Goal: Transaction & Acquisition: Subscribe to service/newsletter

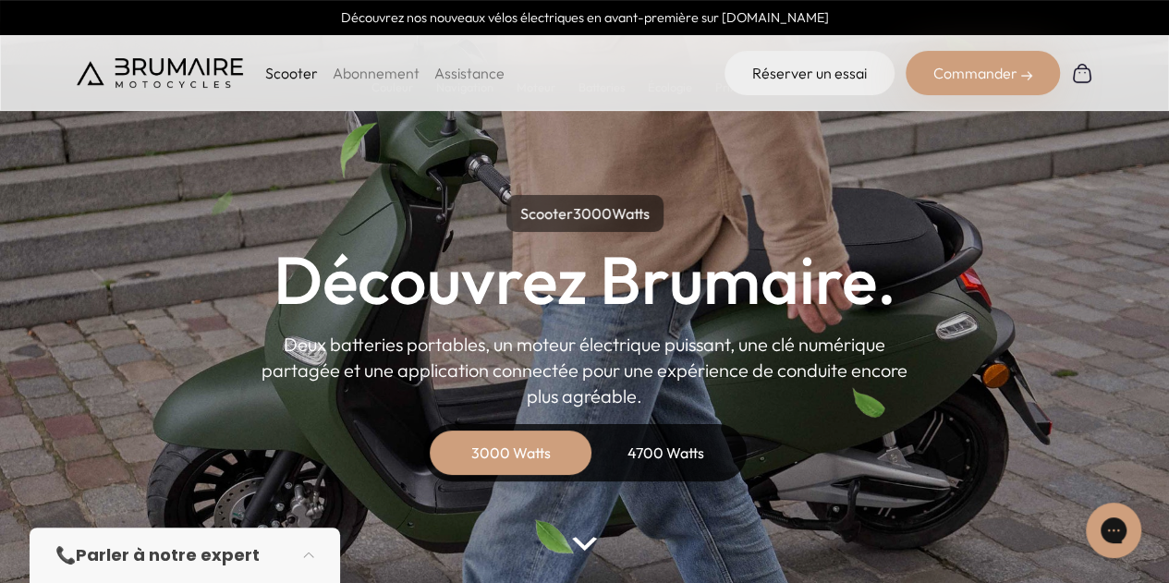
click at [365, 73] on link "Abonnement" at bounding box center [376, 73] width 87 height 18
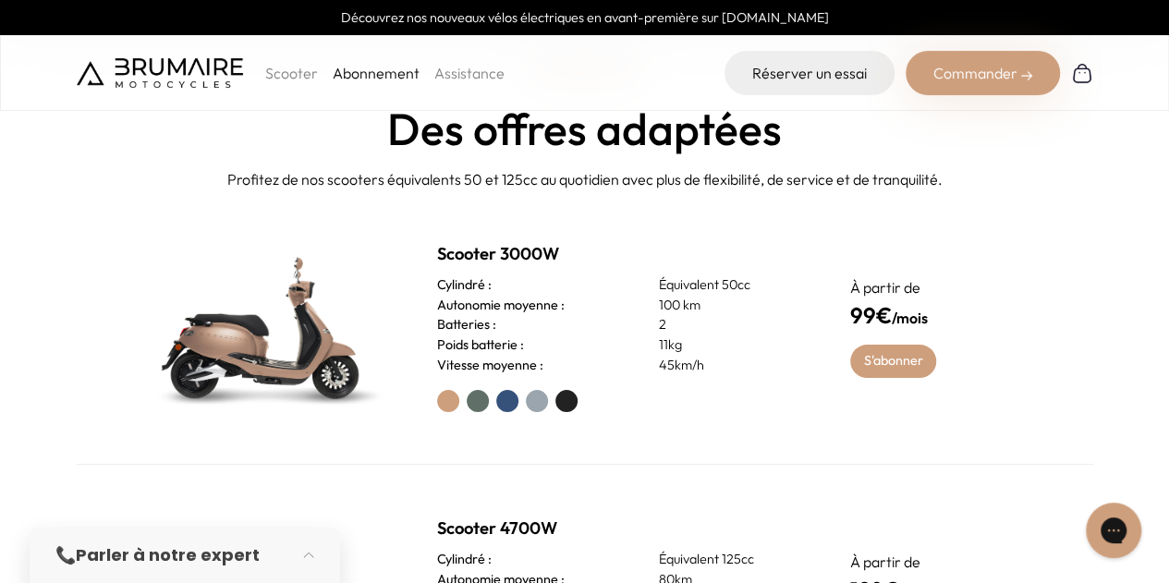
scroll to position [647, 0]
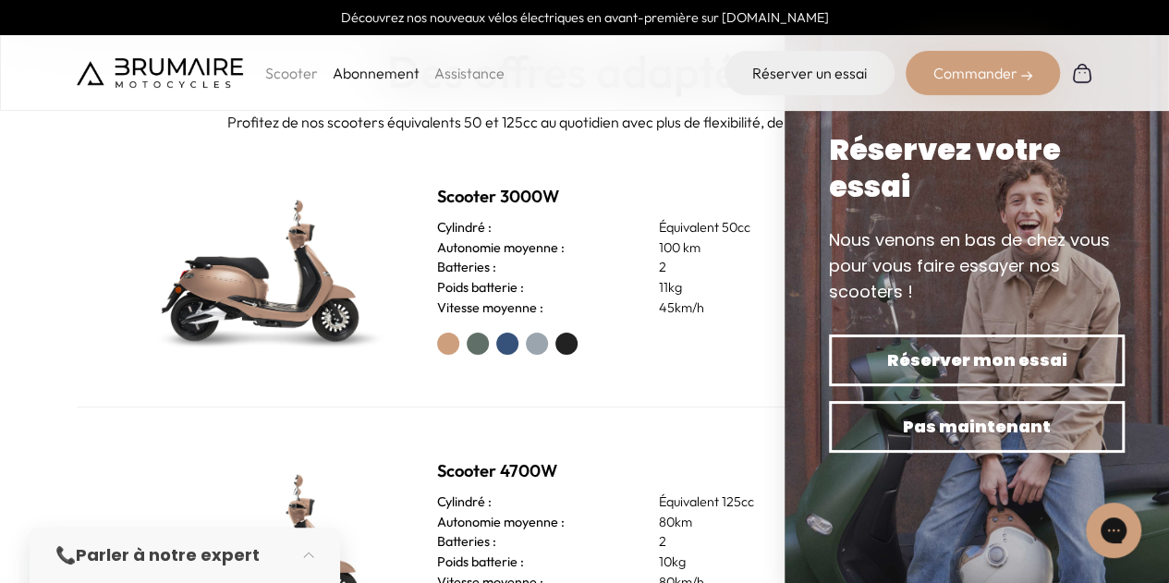
click at [748, 194] on h2 "Scooter 3000W" at bounding box center [621, 197] width 369 height 26
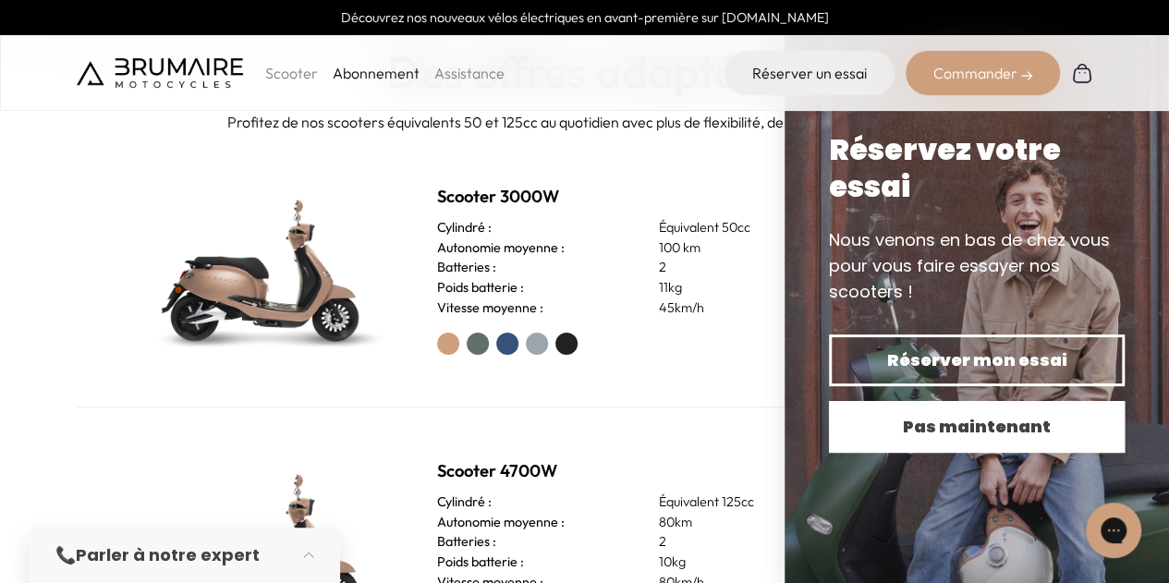
click at [978, 430] on span "Pas maintenant" at bounding box center [976, 427] width 231 height 26
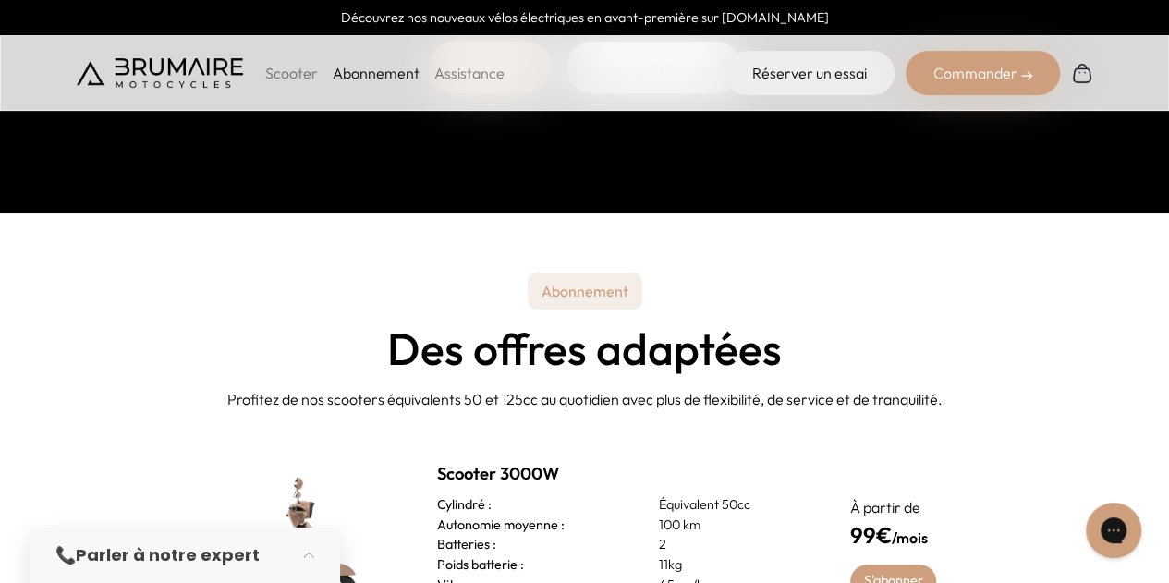
scroll to position [554, 0]
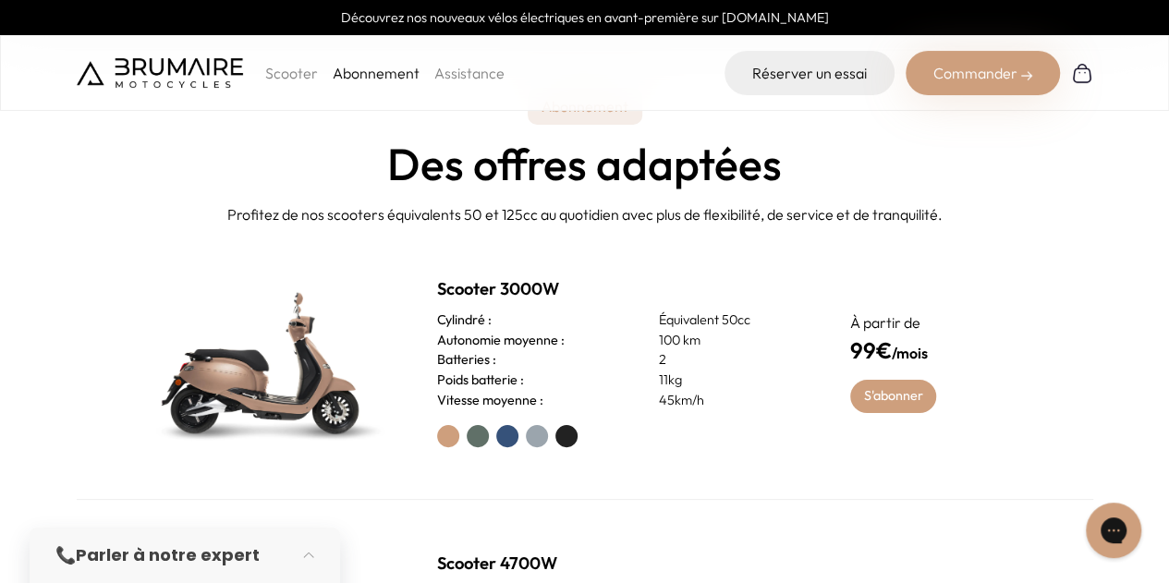
drag, startPoint x: 897, startPoint y: 401, endPoint x: 876, endPoint y: 428, distance: 34.2
click at [897, 401] on link "S'abonner" at bounding box center [893, 396] width 86 height 33
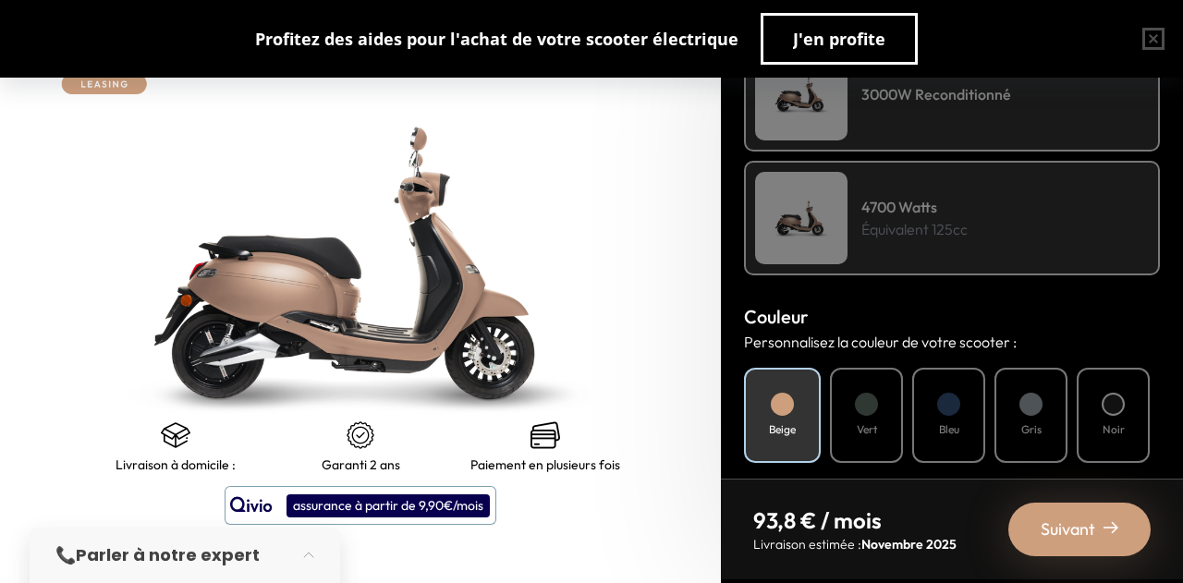
scroll to position [554, 0]
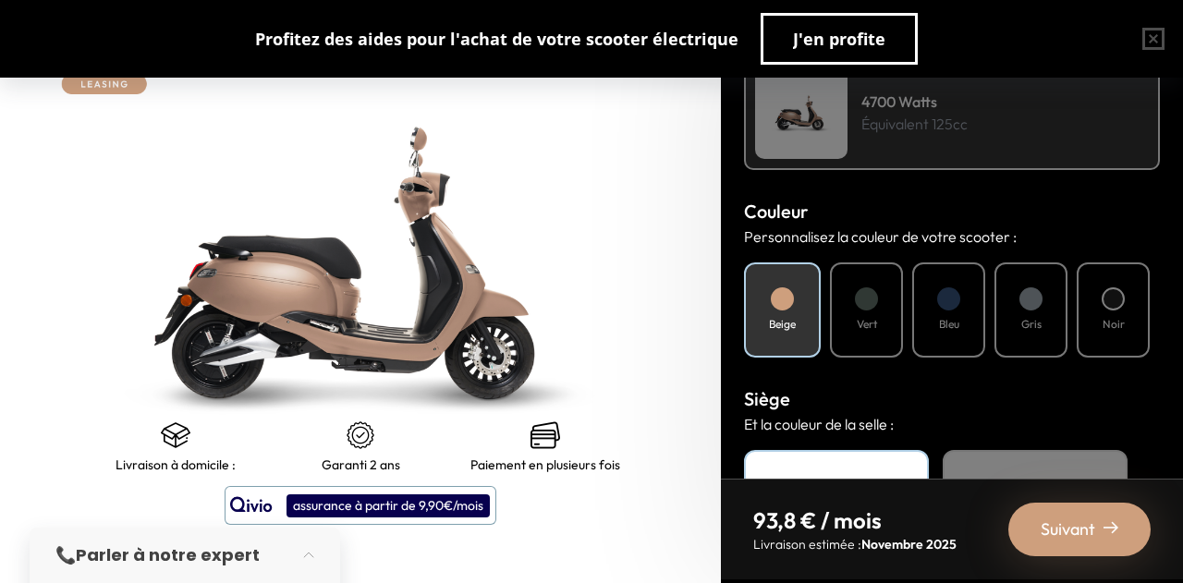
click at [1125, 328] on div "Noir" at bounding box center [1113, 309] width 73 height 95
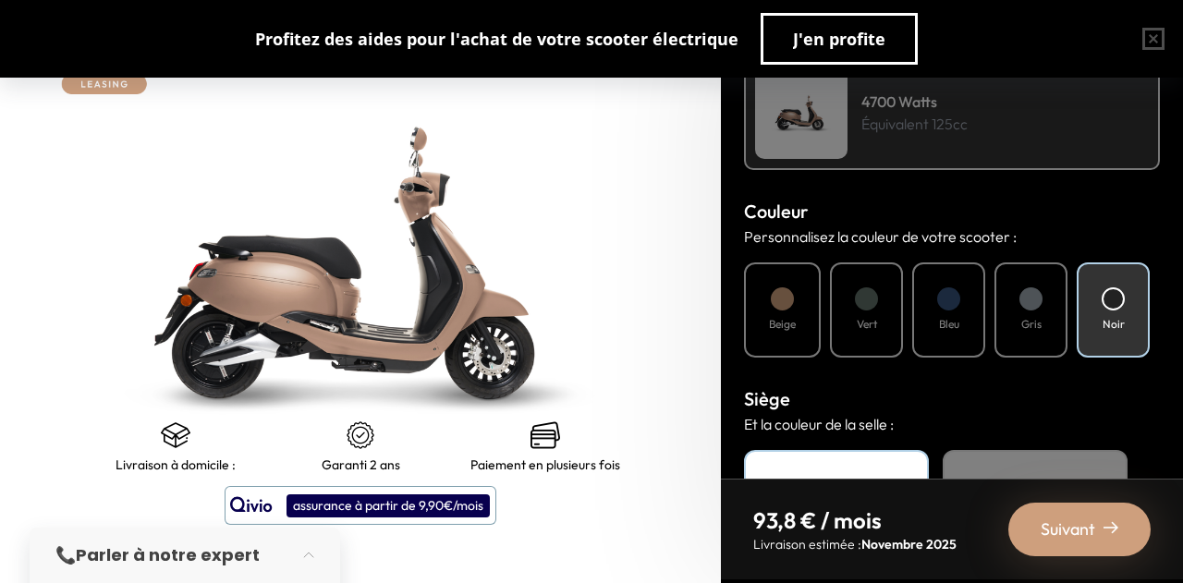
click at [1120, 308] on div "Noir" at bounding box center [1113, 309] width 73 height 95
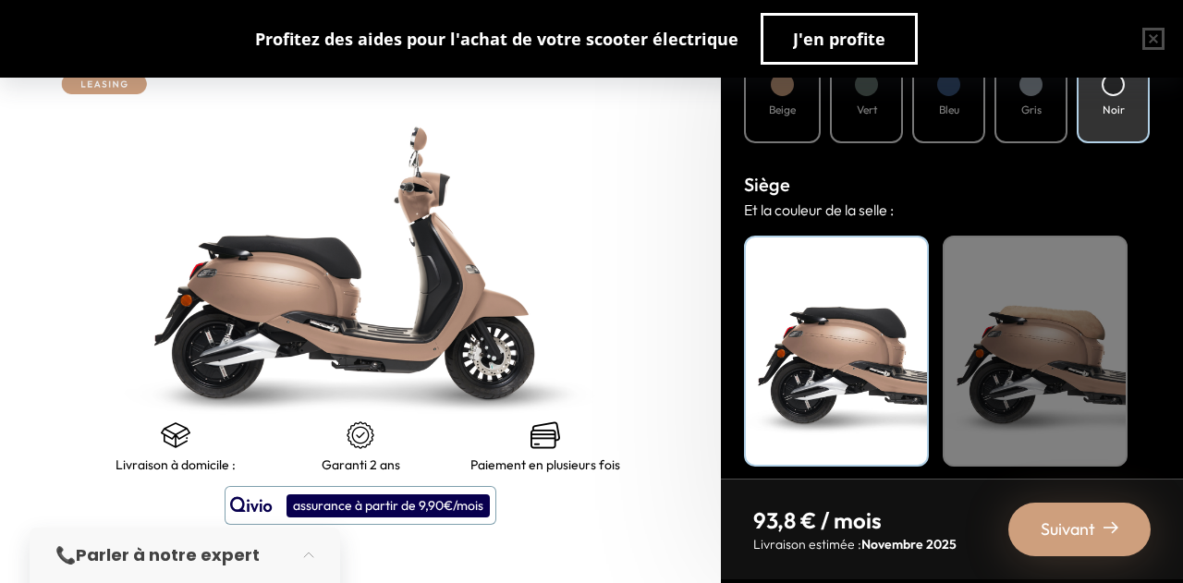
scroll to position [780, 0]
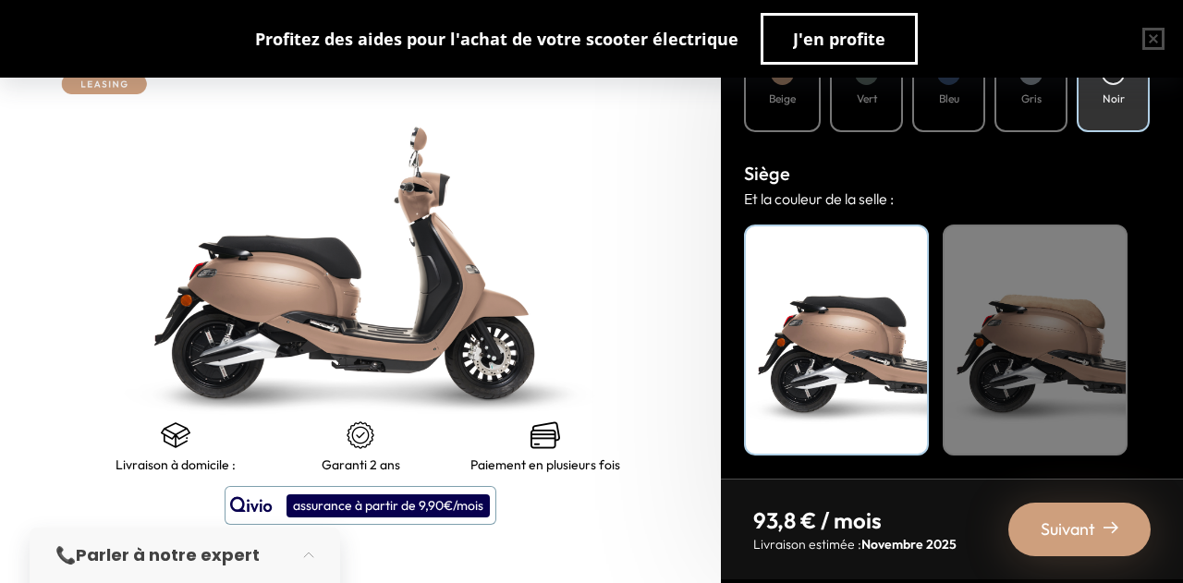
click at [856, 360] on div "Noir" at bounding box center [836, 340] width 185 height 231
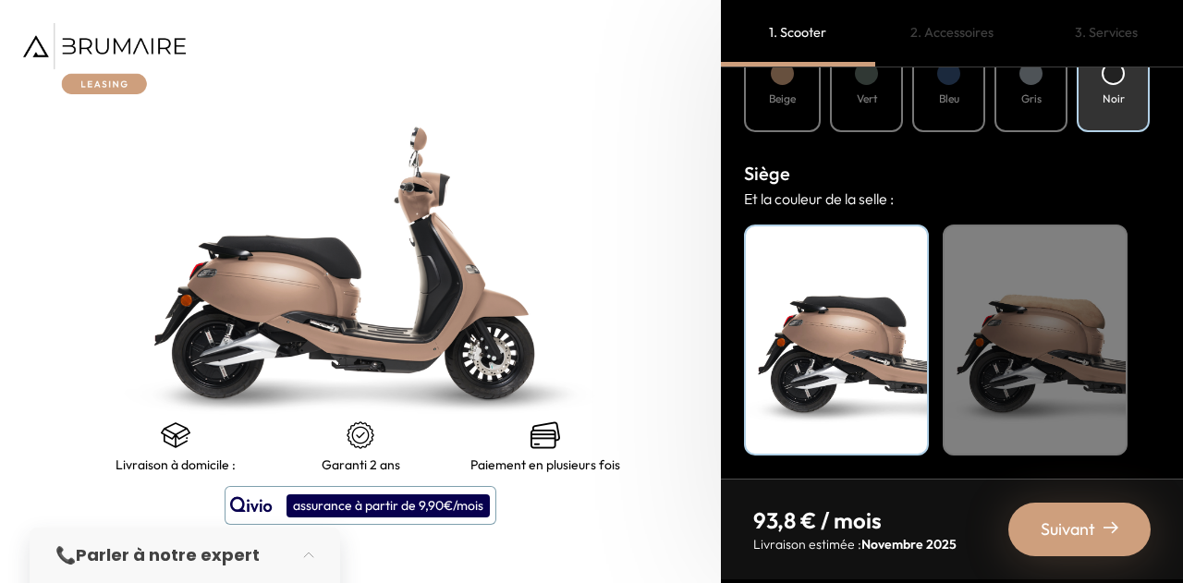
click at [1090, 518] on span "Suivant" at bounding box center [1067, 530] width 55 height 26
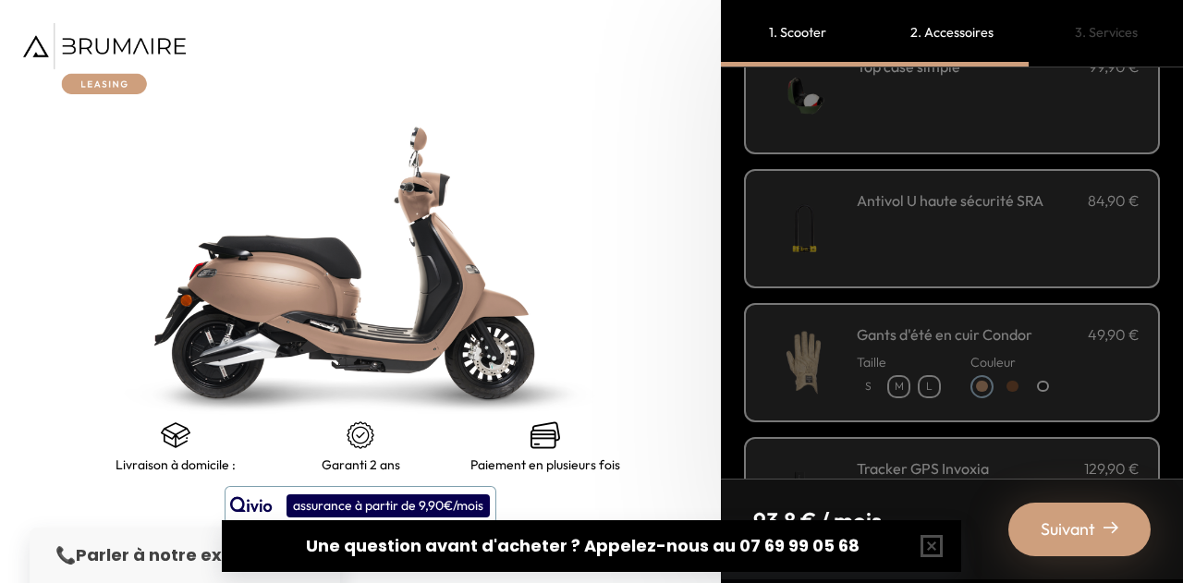
scroll to position [0, 0]
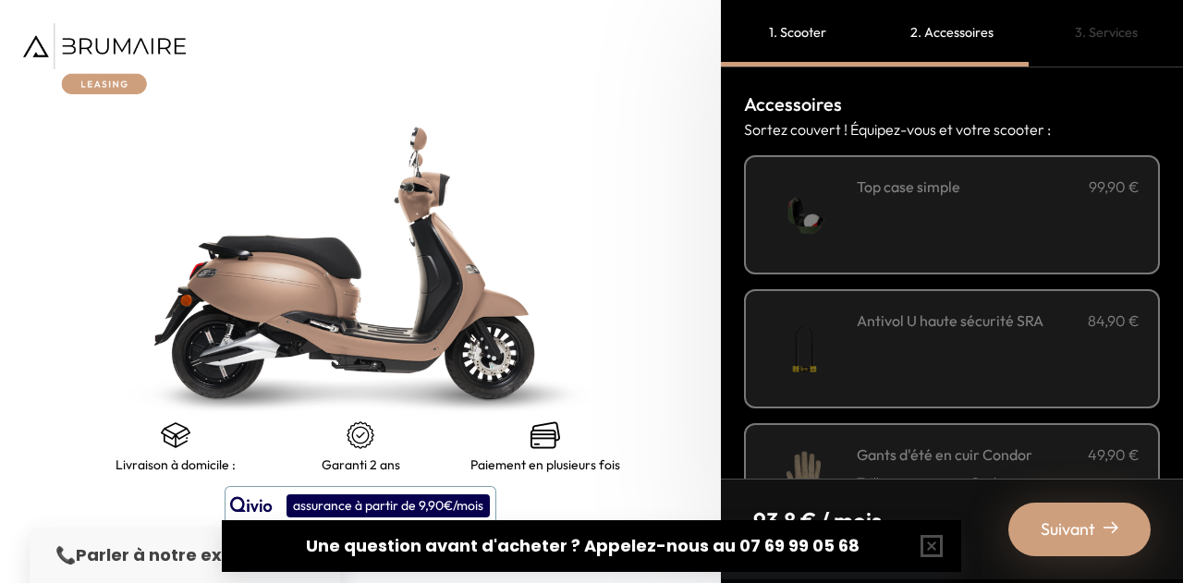
click at [1009, 227] on div "**********" at bounding box center [998, 215] width 283 height 79
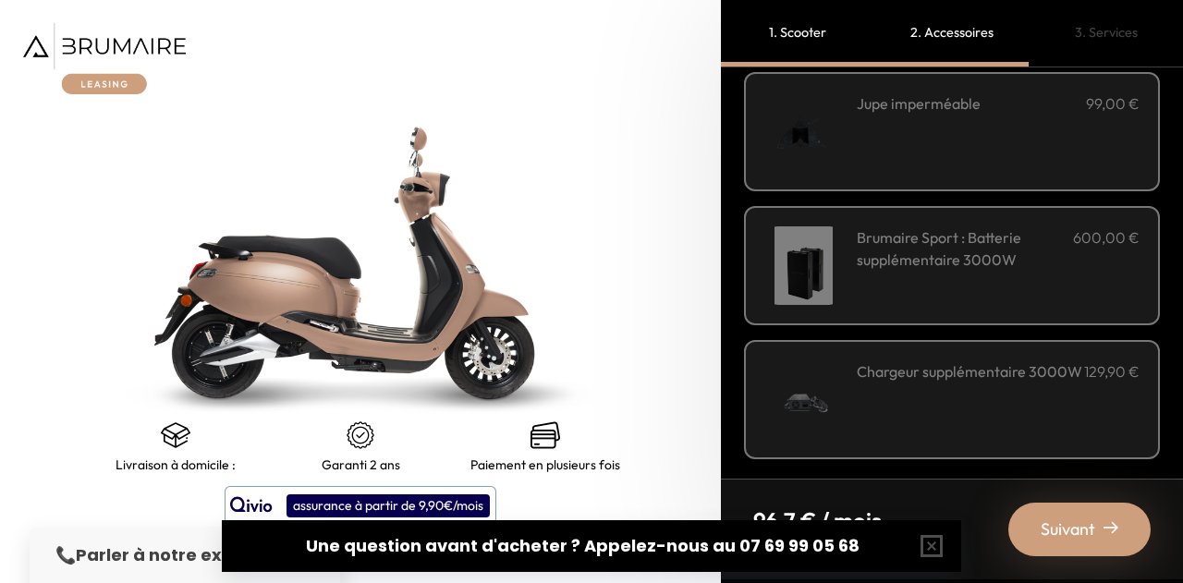
scroll to position [756, 0]
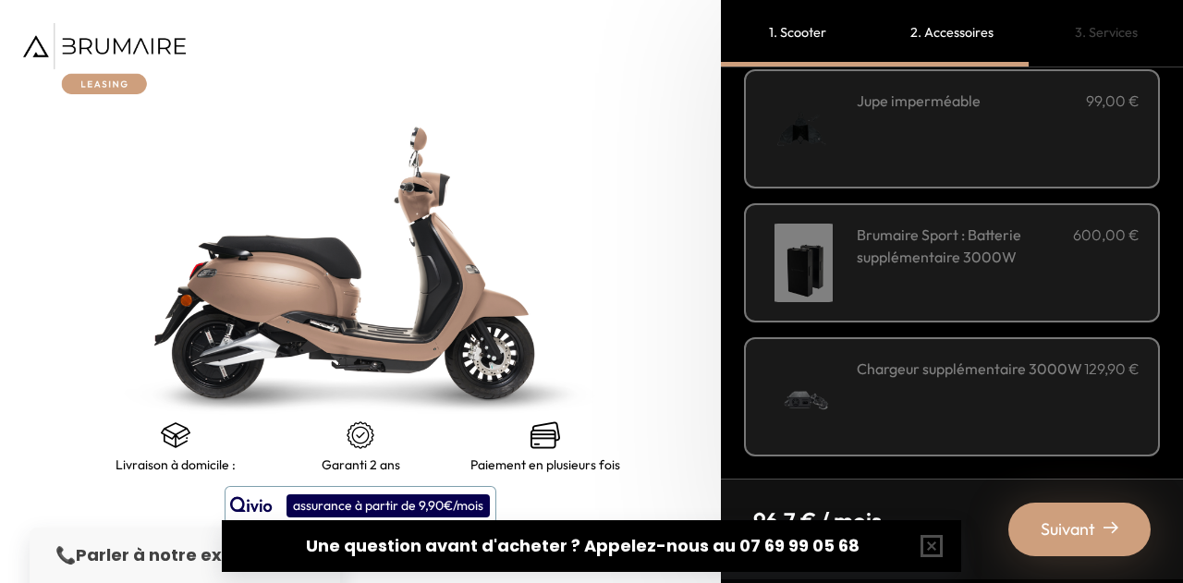
click at [1016, 139] on div "Jupe imperméable 99,00 €" at bounding box center [998, 129] width 283 height 79
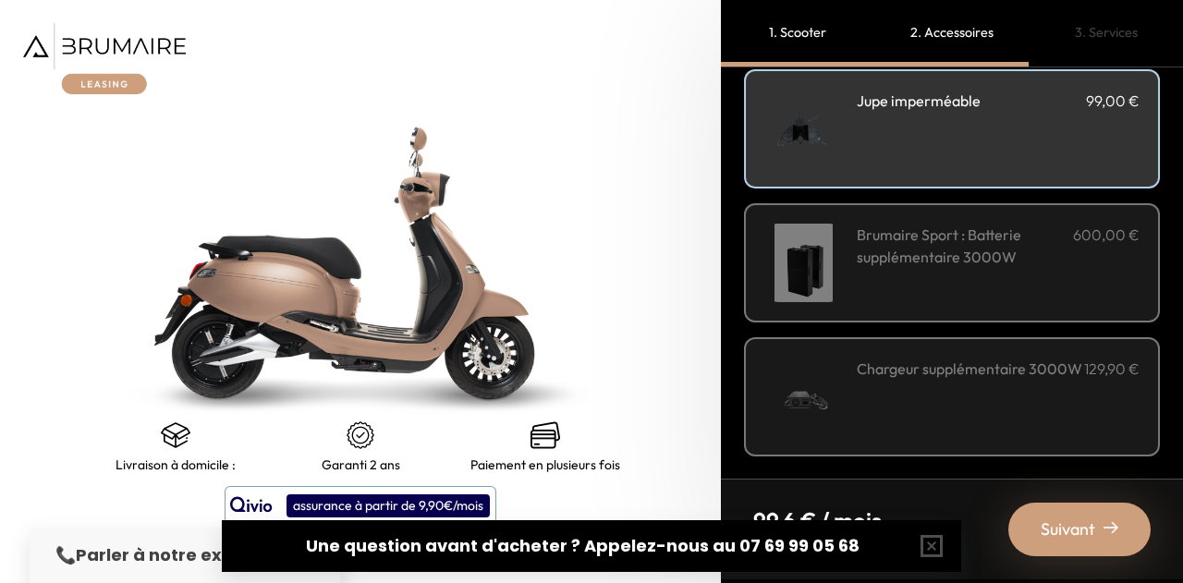
click at [1083, 531] on span "Suivant" at bounding box center [1067, 530] width 55 height 26
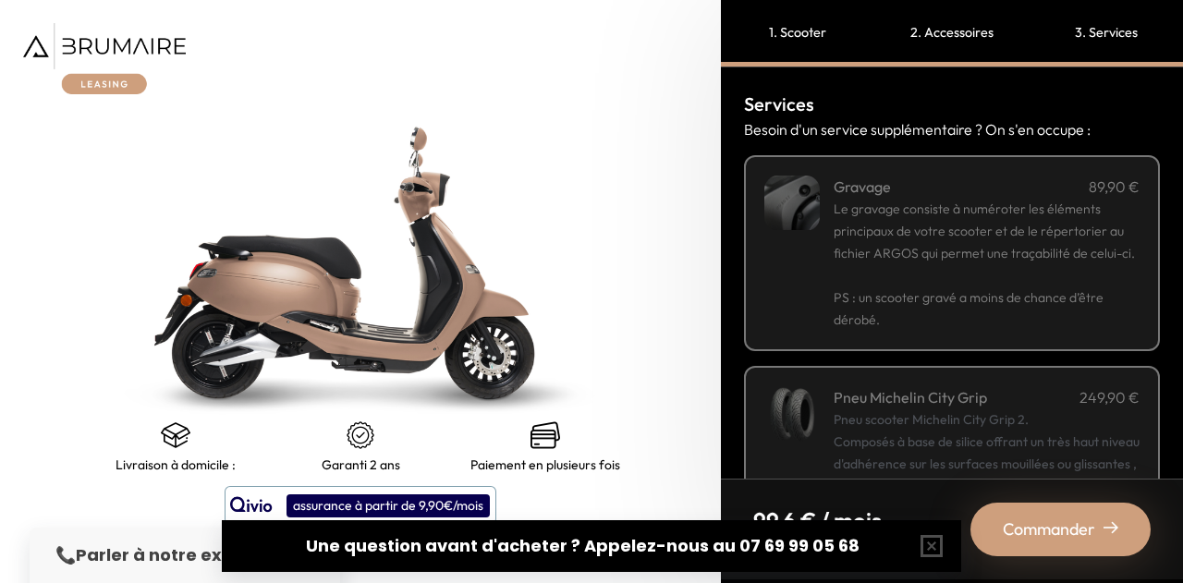
click at [963, 264] on p "Le gravage consiste à numéroter les éléments principaux de votre scooter et de …" at bounding box center [986, 231] width 306 height 67
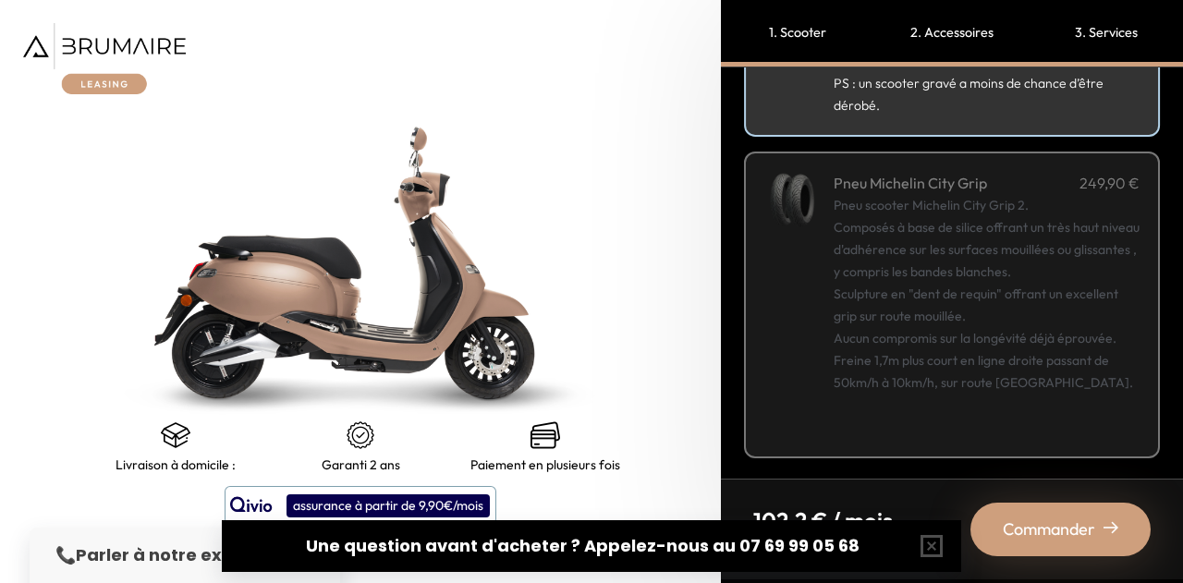
scroll to position [238, 0]
click at [931, 552] on button "button" at bounding box center [931, 546] width 59 height 59
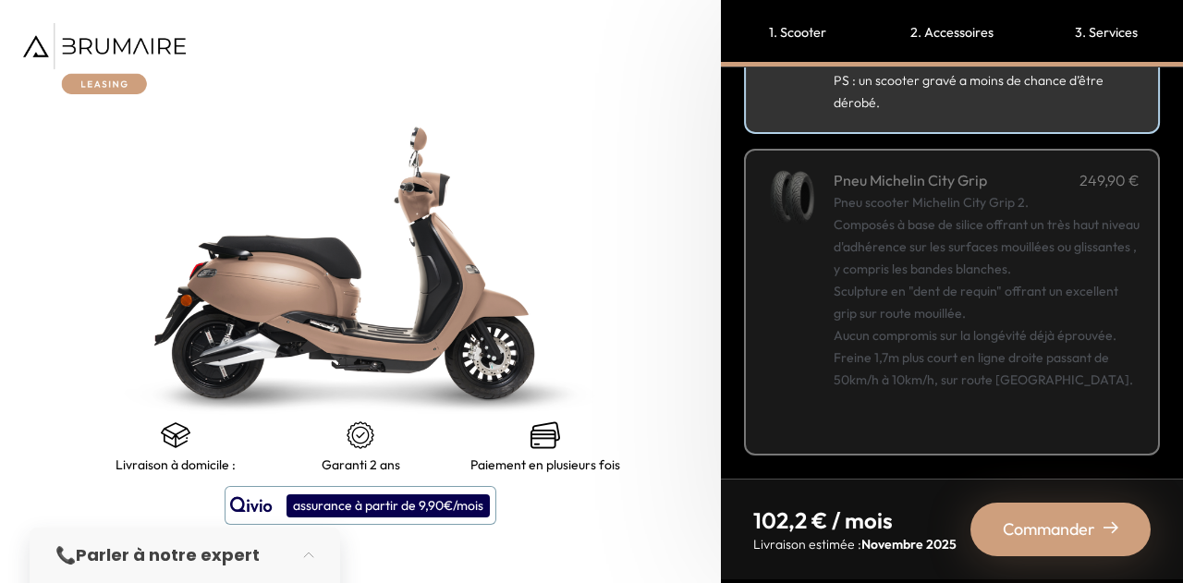
click at [1024, 531] on span "Commander" at bounding box center [1049, 530] width 92 height 26
